Goal: Task Accomplishment & Management: Manage account settings

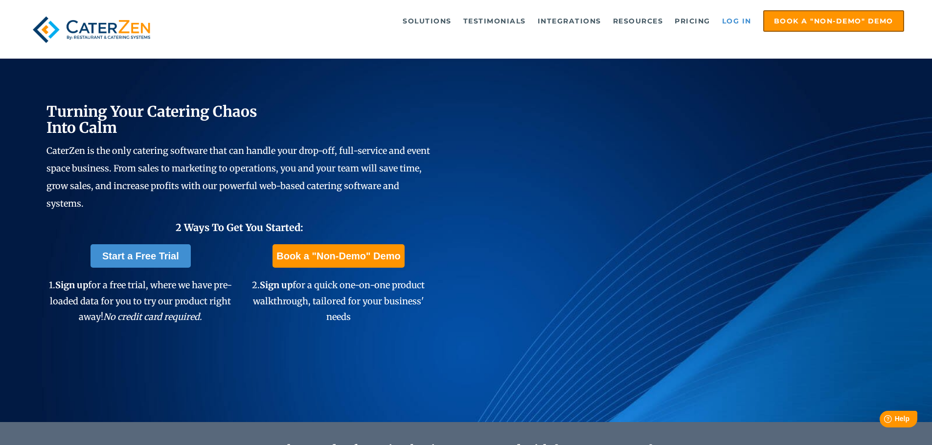
click at [729, 21] on link "Log in" at bounding box center [736, 21] width 39 height 20
click at [728, 16] on link "Log in" at bounding box center [736, 21] width 39 height 20
click at [742, 18] on link "Log in" at bounding box center [736, 21] width 39 height 20
